Goal: Task Accomplishment & Management: Manage account settings

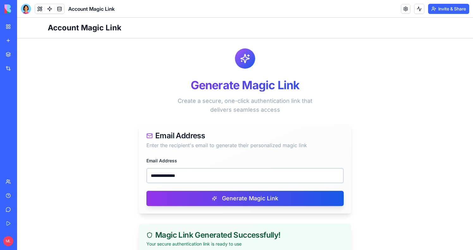
scroll to position [96, 0]
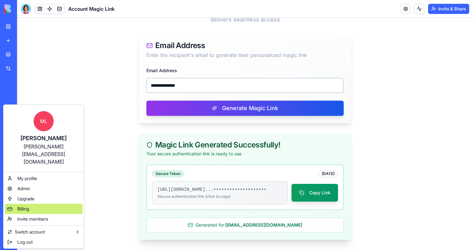
click at [27, 206] on span "Billing" at bounding box center [23, 209] width 12 height 6
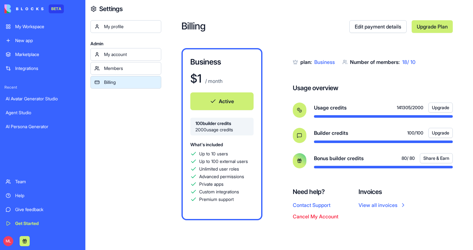
click at [312, 215] on button "Cancel My Account" at bounding box center [316, 216] width 46 height 8
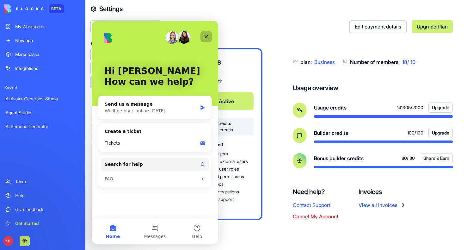
click at [207, 34] on icon "Close" at bounding box center [206, 36] width 5 height 5
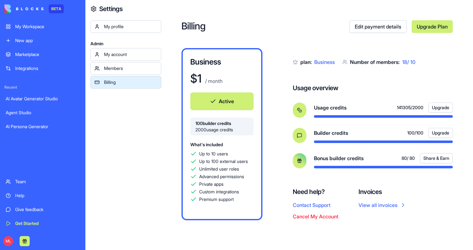
click at [375, 22] on link "Edit payment details" at bounding box center [377, 26] width 57 height 13
